Goal: Communication & Community: Answer question/provide support

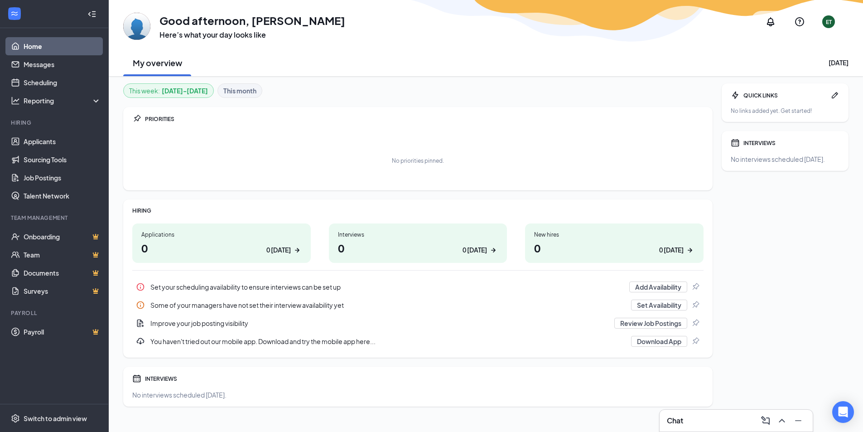
scroll to position [11, 0]
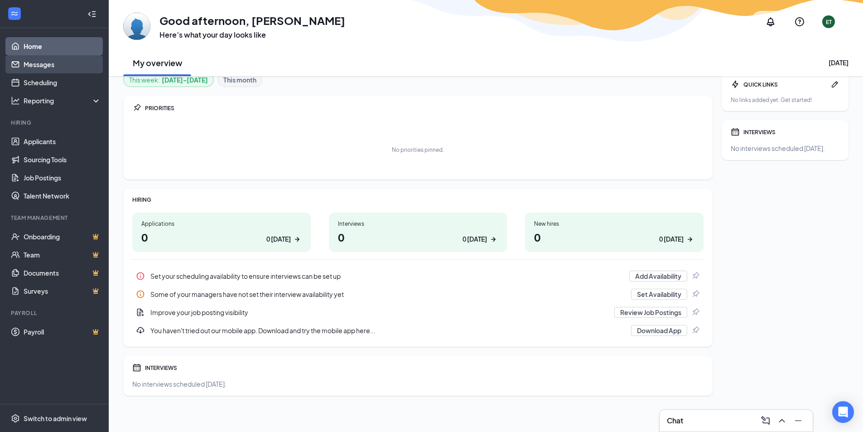
click at [31, 61] on link "Messages" at bounding box center [63, 64] width 78 height 18
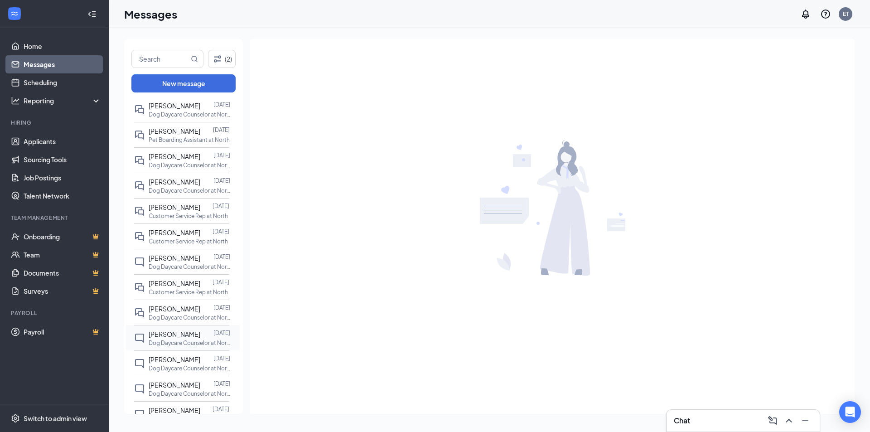
scroll to position [91, 0]
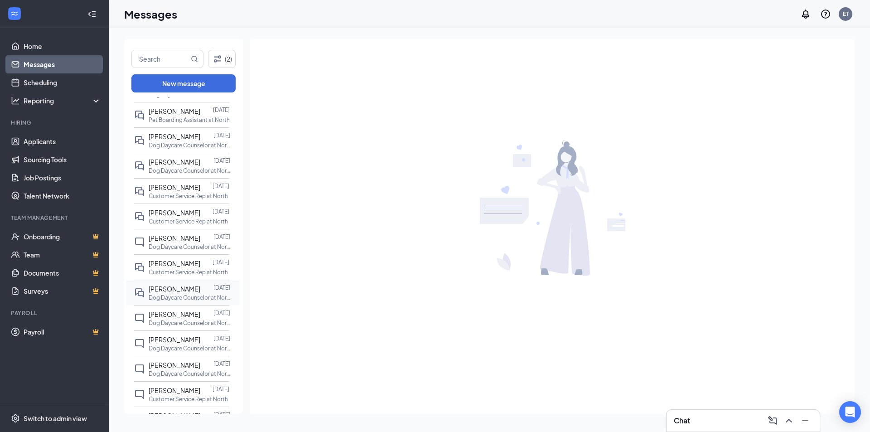
click at [175, 287] on span "[PERSON_NAME]" at bounding box center [175, 289] width 52 height 8
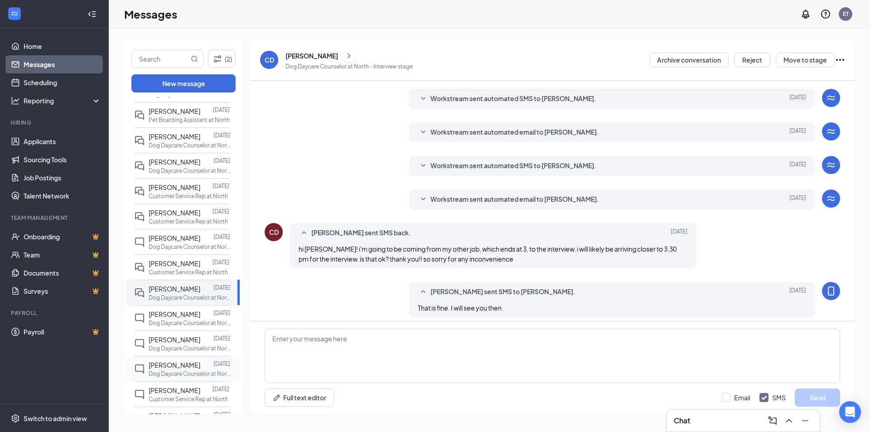
scroll to position [155, 0]
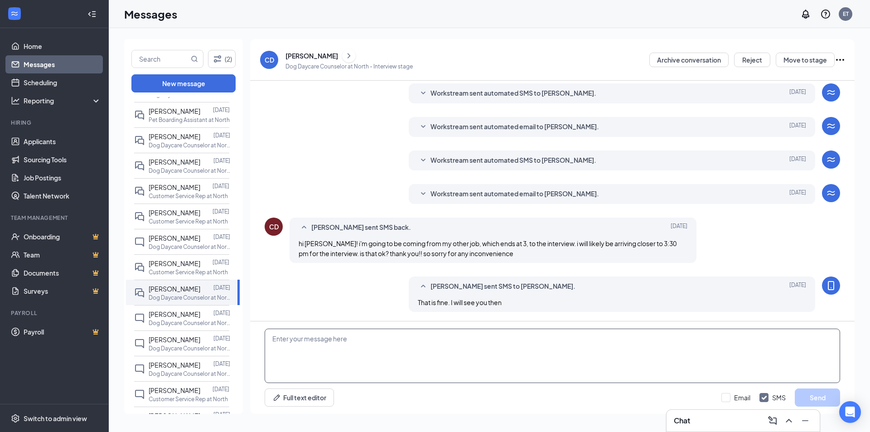
click at [395, 339] on textarea at bounding box center [553, 356] width 576 height 54
click at [382, 363] on textarea at bounding box center [553, 356] width 576 height 54
paste textarea "Good afternoon [PERSON_NAME], I just spoke with my GM, and she would like to mo…"
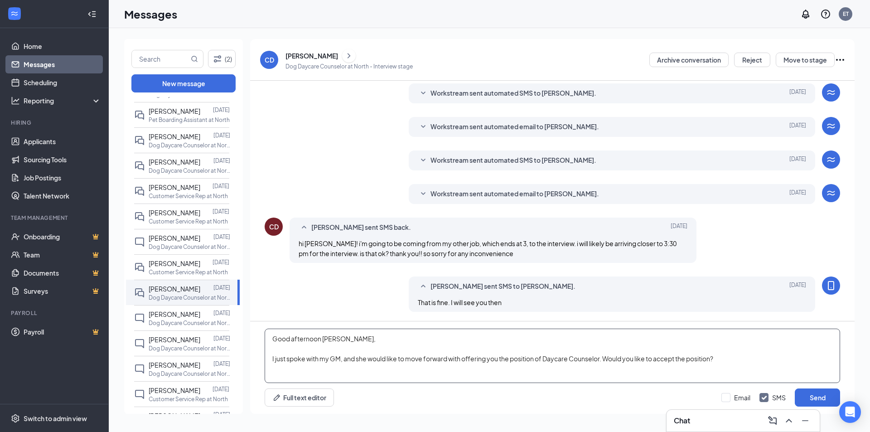
click at [343, 342] on textarea "Good afternoon [PERSON_NAME], I just spoke with my GM, and she would like to mo…" at bounding box center [553, 356] width 576 height 54
click at [547, 361] on textarea "Good afternoon [PERSON_NAME], I just spoke with my GM, and she would like to mo…" at bounding box center [553, 356] width 576 height 54
type textarea "Good afternoon [PERSON_NAME], I just spoke with my GM, and she would like to mo…"
click at [812, 392] on button "Send" at bounding box center [817, 397] width 45 height 18
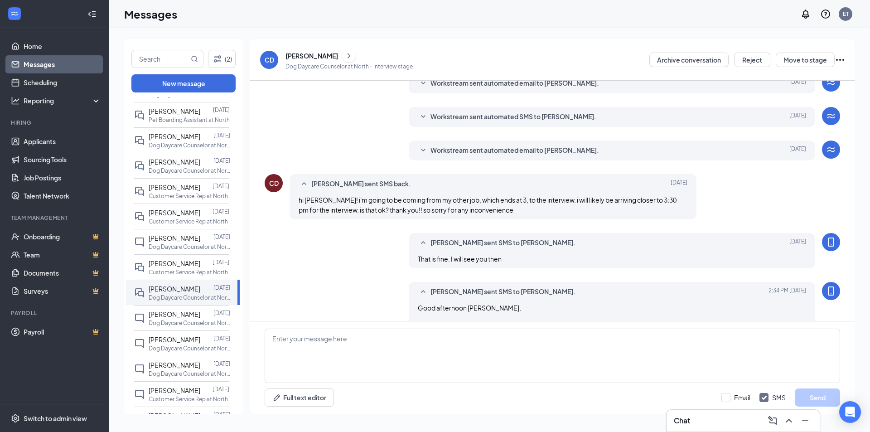
scroll to position [234, 0]
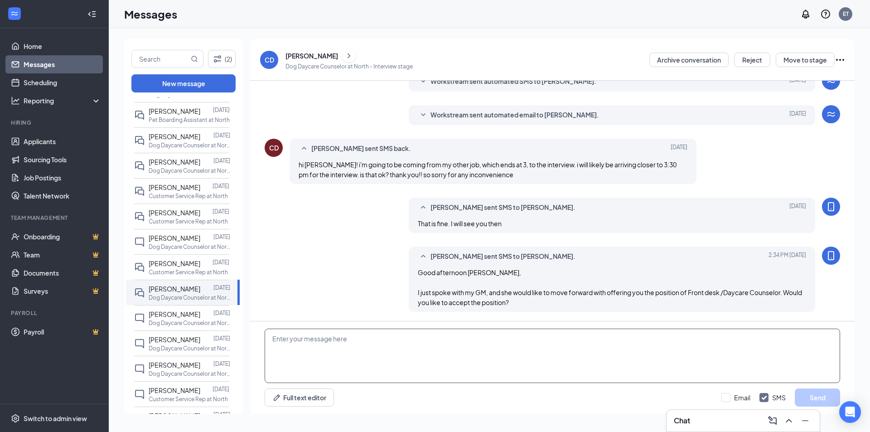
click at [288, 357] on textarea at bounding box center [553, 356] width 576 height 54
click at [403, 335] on textarea "I will out for a doctor appointment in a few mintues" at bounding box center [553, 356] width 576 height 54
click at [404, 339] on textarea "I will out for a doctor appointment in a few mintues" at bounding box center [553, 356] width 576 height 54
click at [439, 339] on textarea "I will out for a doctor appointment in a few minutes. If I dont relp back" at bounding box center [553, 356] width 576 height 54
click at [457, 341] on textarea "I will out for a doctor appointment in a few minutes. If I don't relp back" at bounding box center [553, 356] width 576 height 54
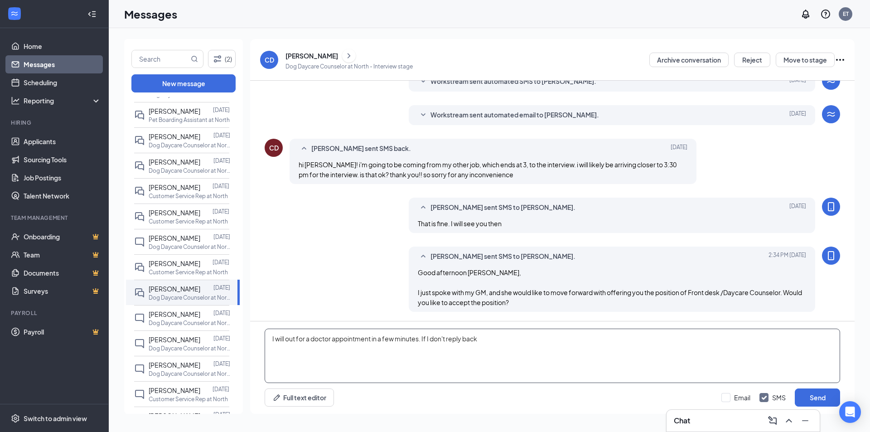
click at [479, 344] on textarea "I will out for a doctor appointment in a few minutes. If I don't reply back" at bounding box center [553, 356] width 576 height 54
type textarea "I will out for a doctor appointment in a few minutes. If I don't reply back."
drag, startPoint x: 810, startPoint y: 395, endPoint x: 808, endPoint y: 403, distance: 8.4
click at [810, 395] on button "Send" at bounding box center [817, 397] width 45 height 18
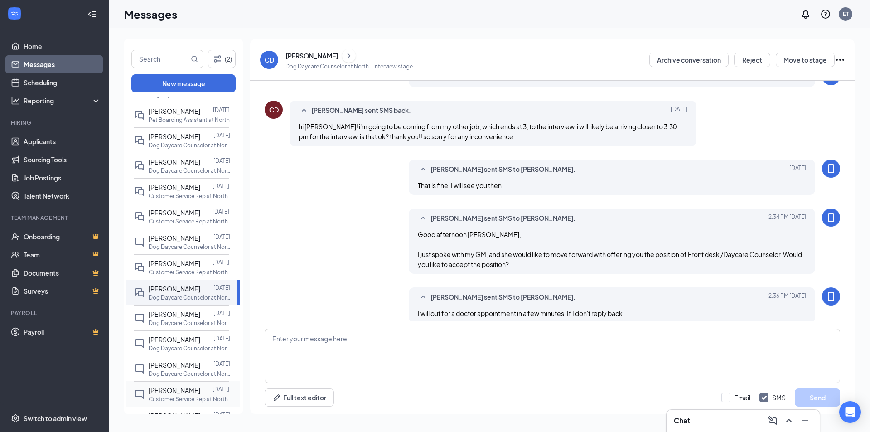
scroll to position [283, 0]
